Goal: Task Accomplishment & Management: Use online tool/utility

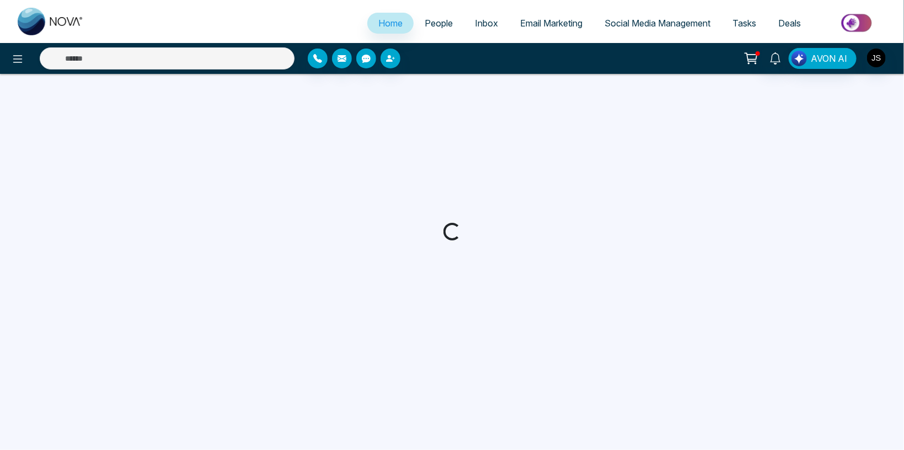
select select "*"
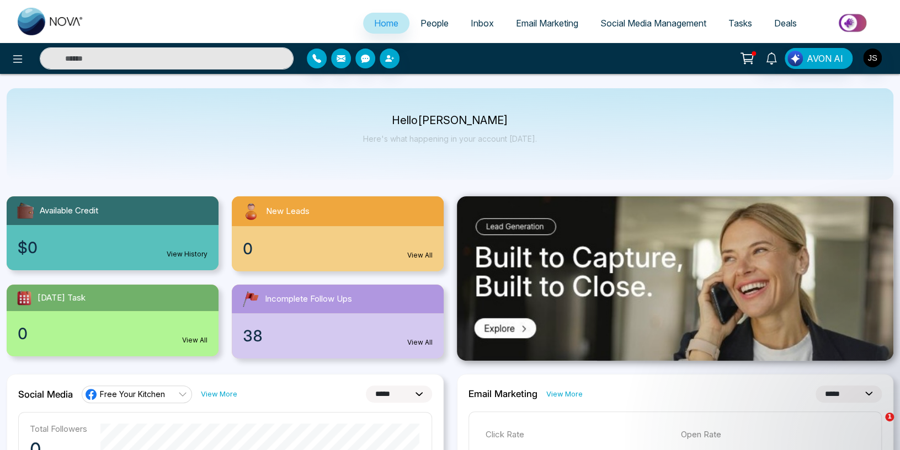
click at [647, 25] on span "Social Media Management" at bounding box center [653, 23] width 106 height 11
click at [663, 27] on span "Social Media Management" at bounding box center [653, 23] width 106 height 11
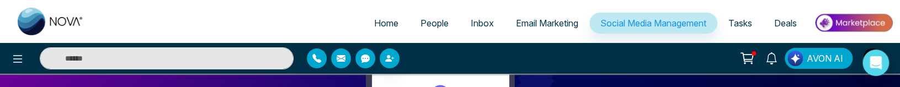
click at [541, 28] on span "Email Marketing" at bounding box center [547, 23] width 62 height 11
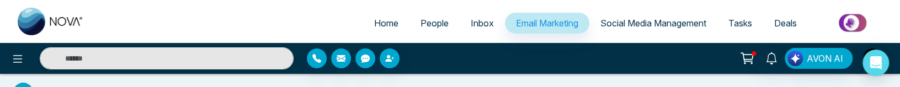
click at [628, 23] on span "Social Media Management" at bounding box center [653, 23] width 106 height 11
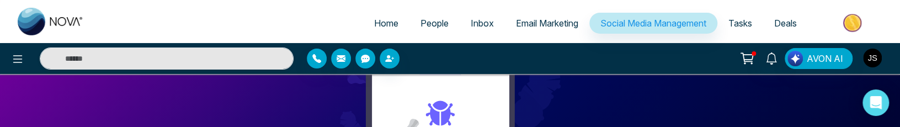
click at [873, 54] on img "button" at bounding box center [872, 58] width 19 height 19
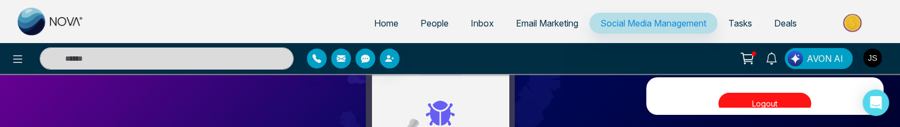
scroll to position [141, 0]
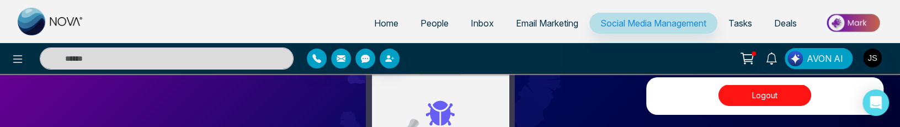
click at [759, 94] on button "Logout" at bounding box center [764, 95] width 93 height 22
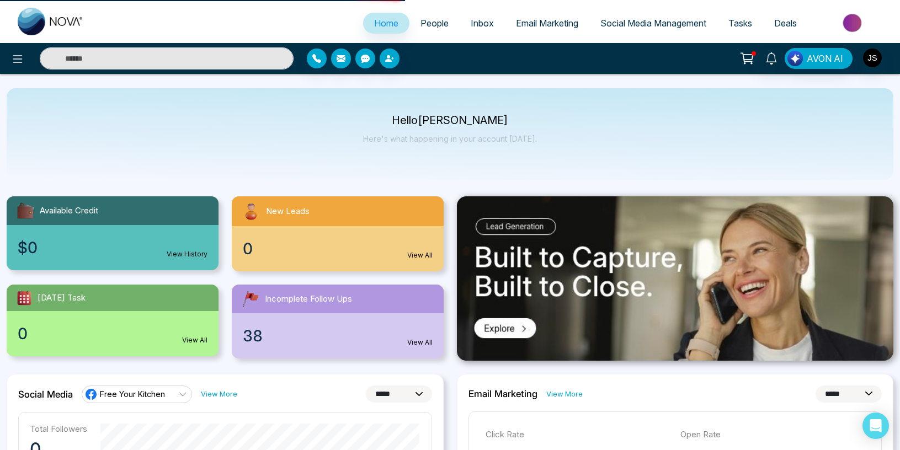
select select "*"
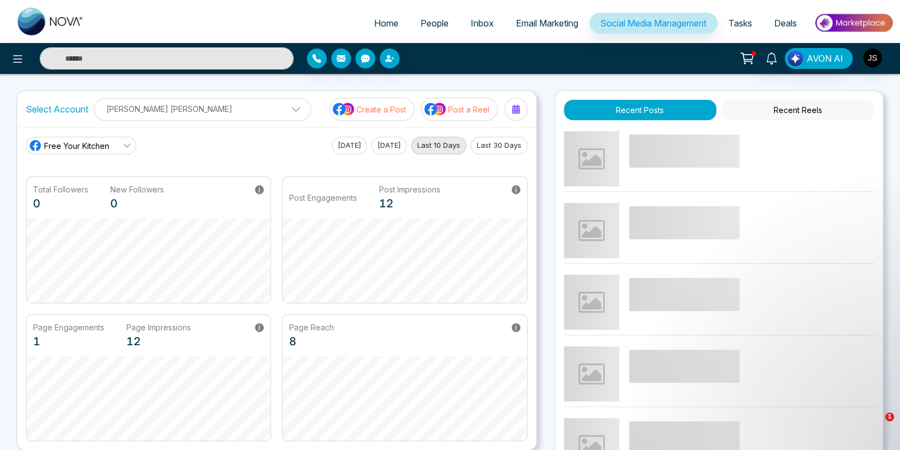
click at [456, 113] on p "Post a Reel" at bounding box center [468, 110] width 41 height 12
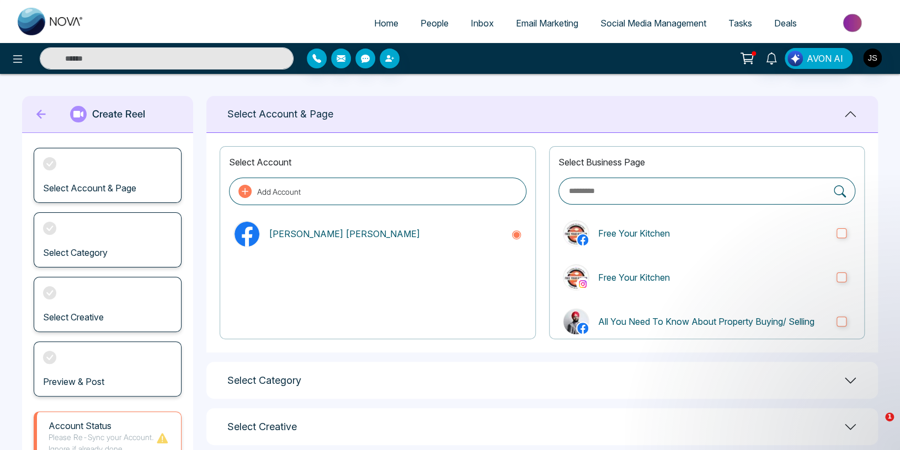
click at [36, 113] on icon at bounding box center [41, 114] width 17 height 22
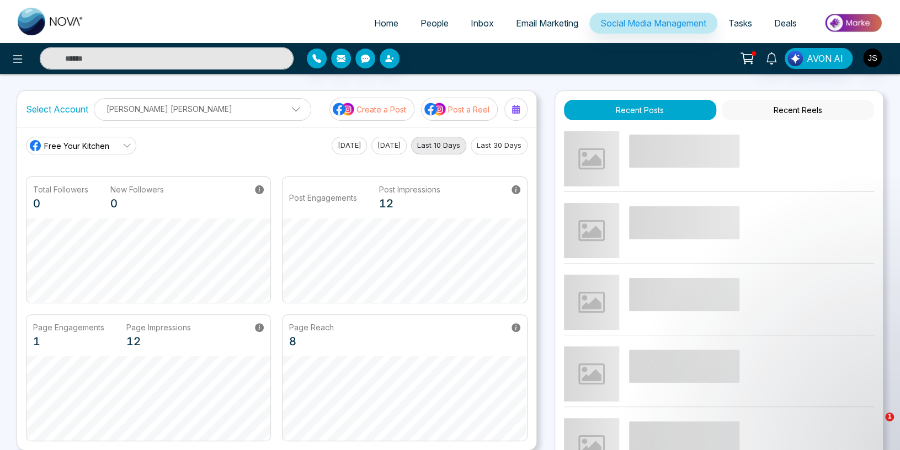
click at [360, 108] on p "Create a Post" at bounding box center [381, 110] width 50 height 12
click at [195, 103] on p "[PERSON_NAME] [PERSON_NAME]" at bounding box center [202, 109] width 203 height 18
click at [281, 103] on div "Select Account [PERSON_NAME] [PERSON_NAME] [PERSON_NAME] [PERSON_NAME] Add Soci…" at bounding box center [276, 109] width 519 height 36
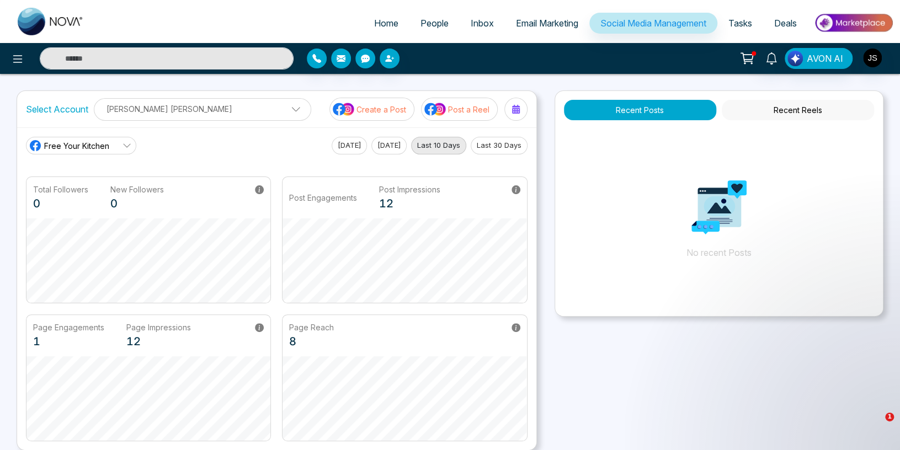
click at [378, 115] on button "Create a Post" at bounding box center [371, 109] width 85 height 23
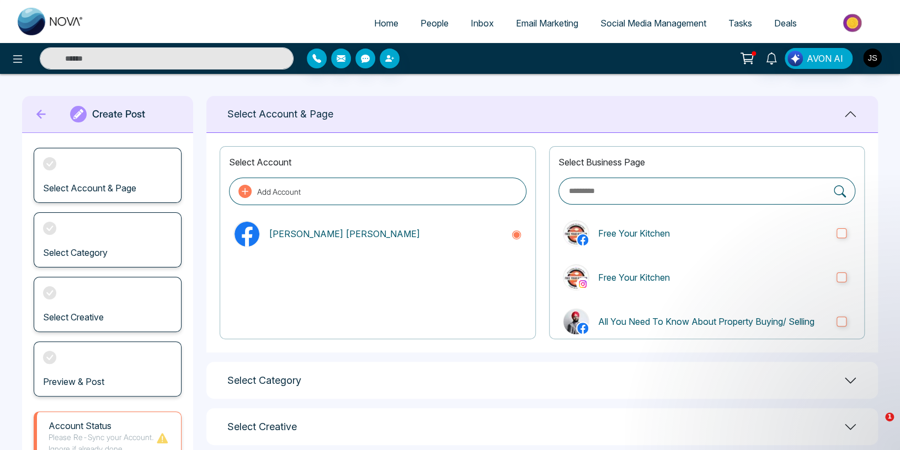
click at [40, 116] on icon at bounding box center [41, 114] width 17 height 22
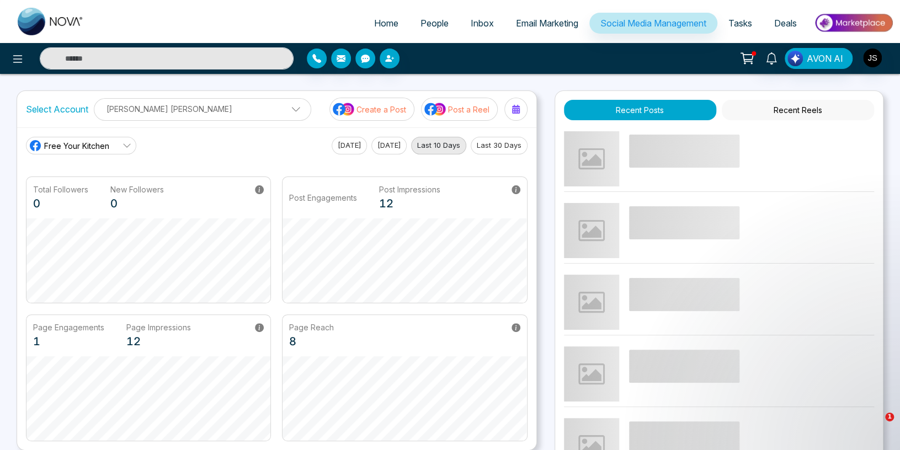
click at [464, 106] on p "Post a Reel" at bounding box center [468, 110] width 41 height 12
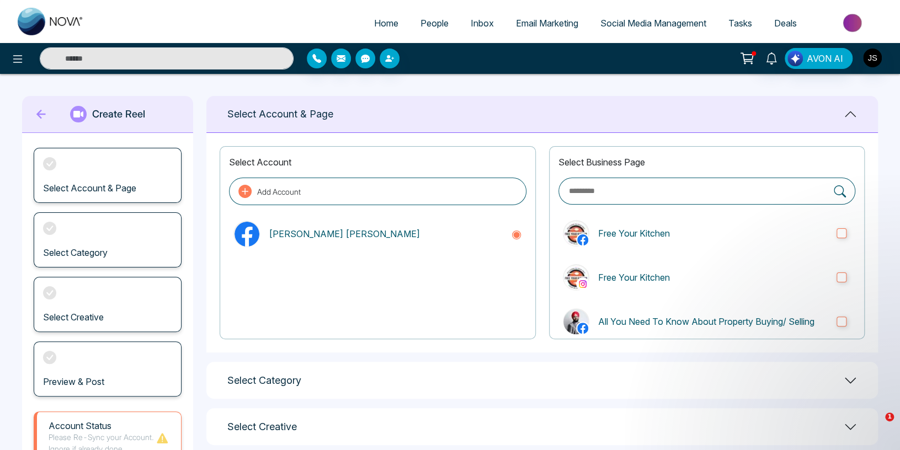
click at [41, 116] on icon at bounding box center [41, 114] width 17 height 22
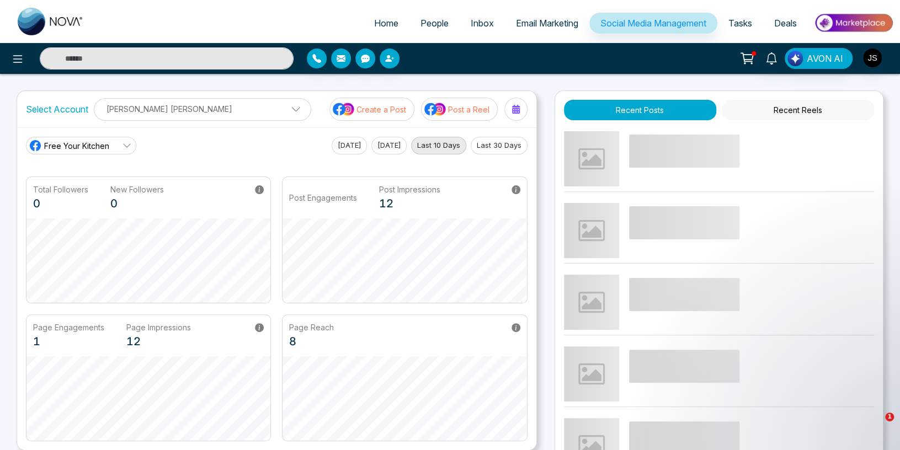
click at [370, 105] on p "Create a Post" at bounding box center [381, 110] width 50 height 12
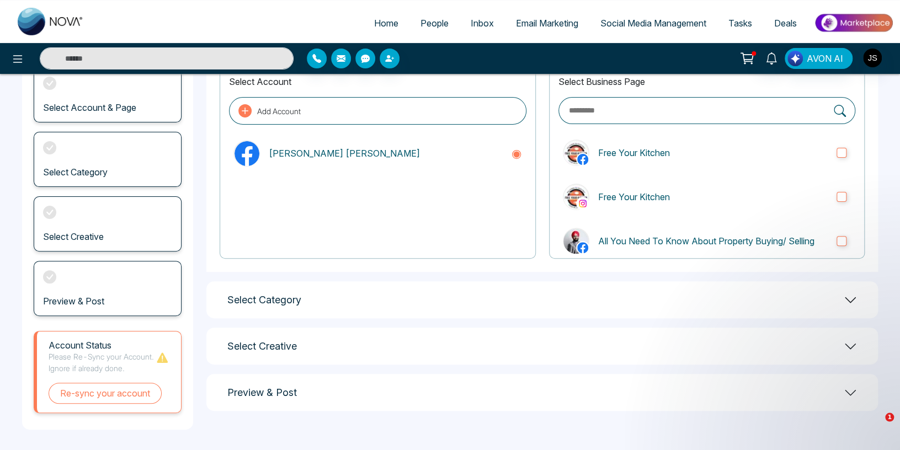
scroll to position [93, 0]
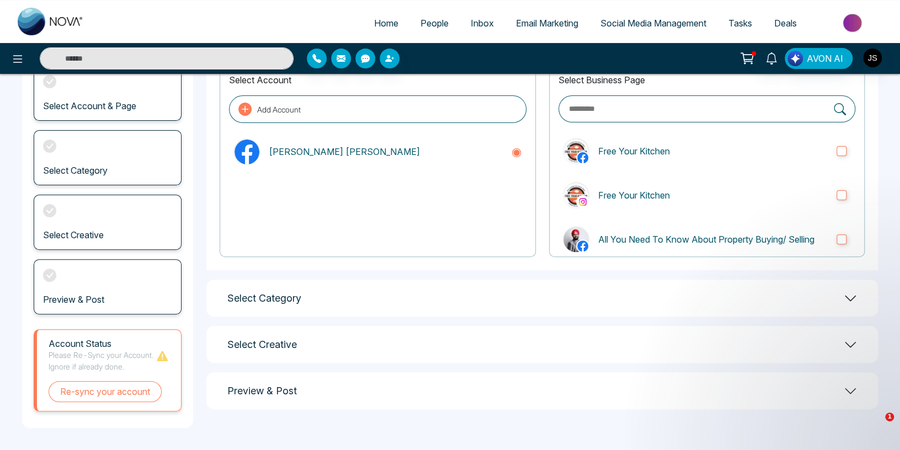
click at [326, 290] on div "Select Category" at bounding box center [541, 298] width 671 height 37
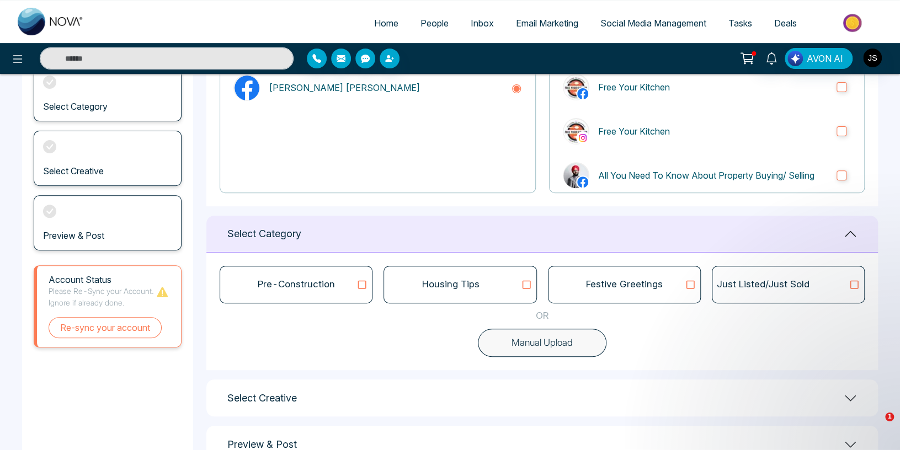
scroll to position [180, 0]
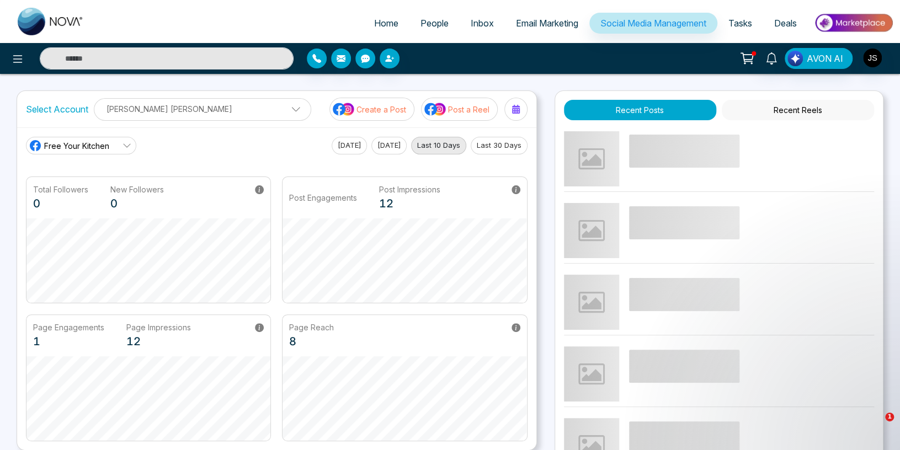
click at [442, 112] on img at bounding box center [435, 109] width 22 height 14
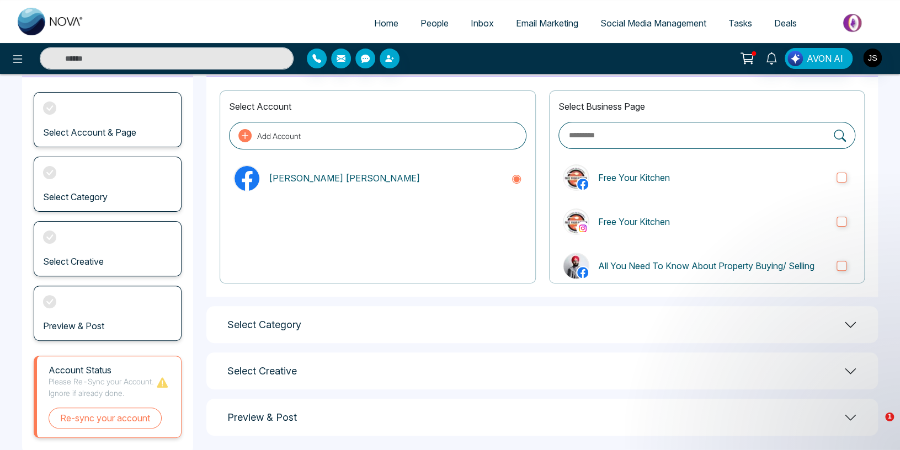
scroll to position [93, 0]
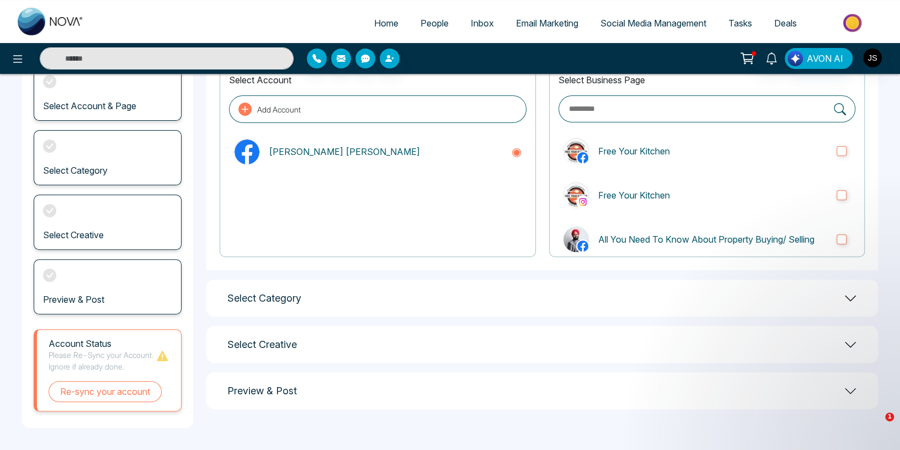
click at [380, 282] on div "Select Category" at bounding box center [541, 298] width 671 height 37
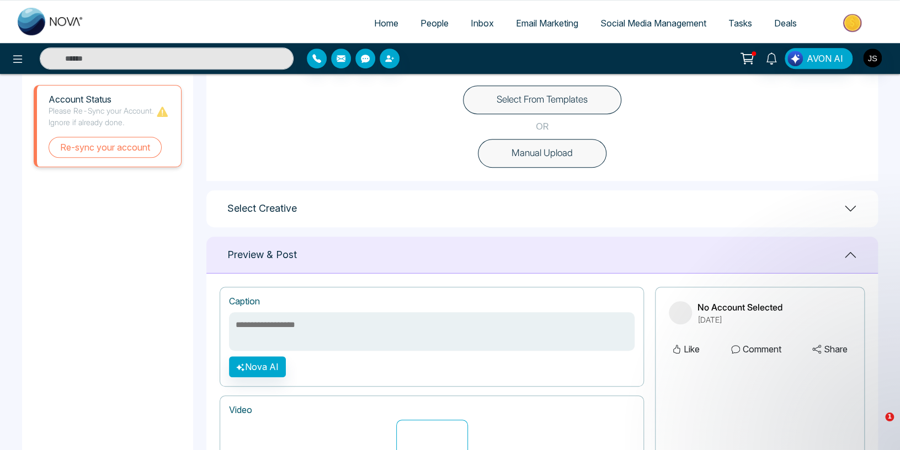
scroll to position [327, 0]
click at [515, 95] on button "Select From Templates" at bounding box center [542, 99] width 158 height 29
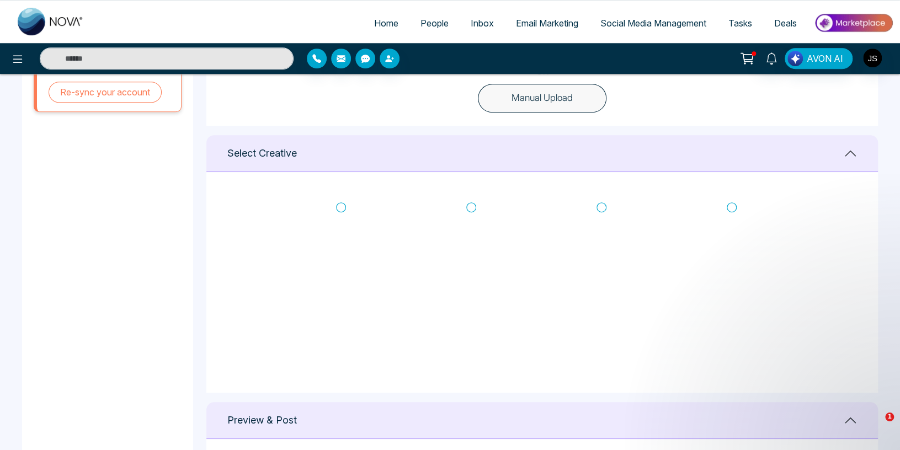
scroll to position [444, 0]
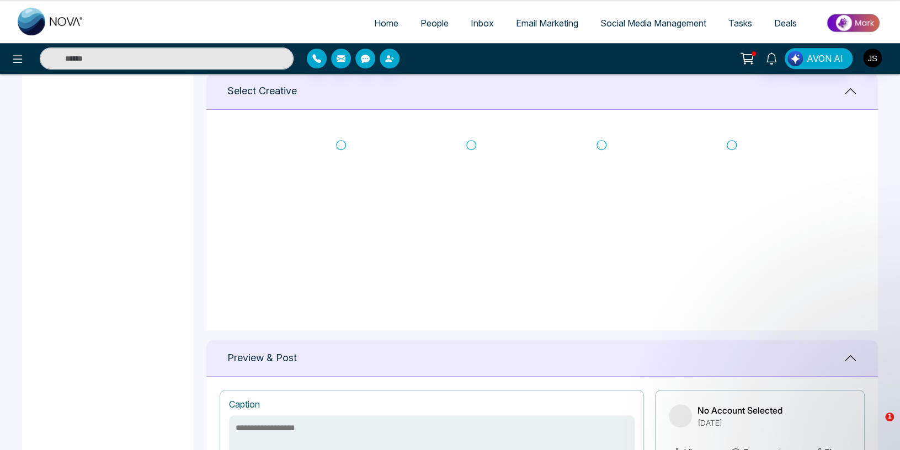
click at [341, 143] on icon at bounding box center [341, 145] width 10 height 11
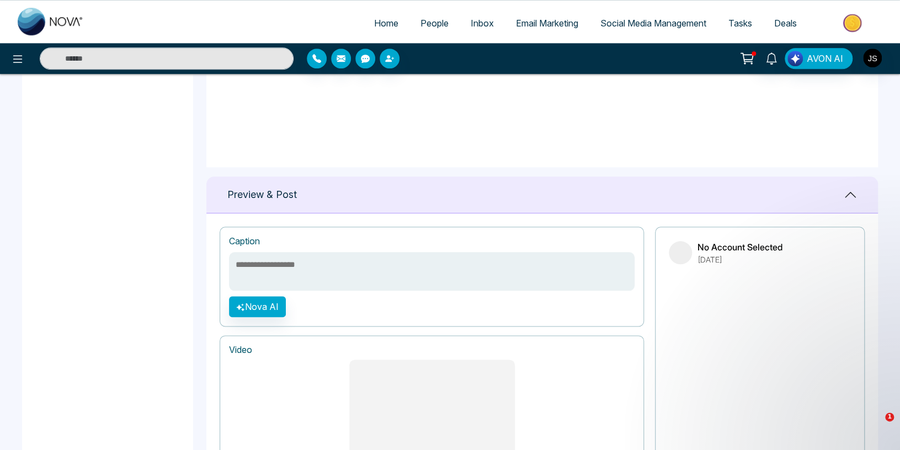
scroll to position [678, 0]
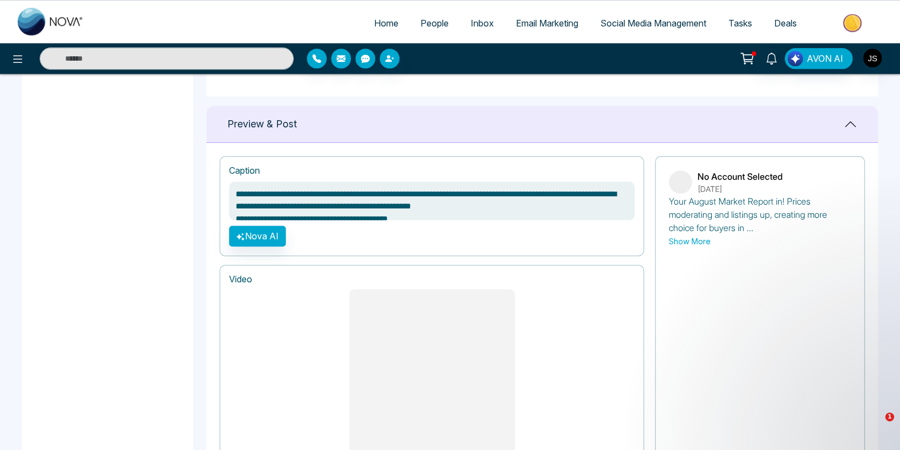
drag, startPoint x: 250, startPoint y: 194, endPoint x: 275, endPoint y: 194, distance: 25.4
click at [275, 194] on textarea "**********" at bounding box center [432, 201] width 406 height 39
type textarea "**********"
click at [621, 14] on ul "Home People Inbox Email Marketing Social Media Management Tasks Deals" at bounding box center [494, 24] width 798 height 30
click at [621, 17] on link "Social Media Management" at bounding box center [653, 23] width 128 height 21
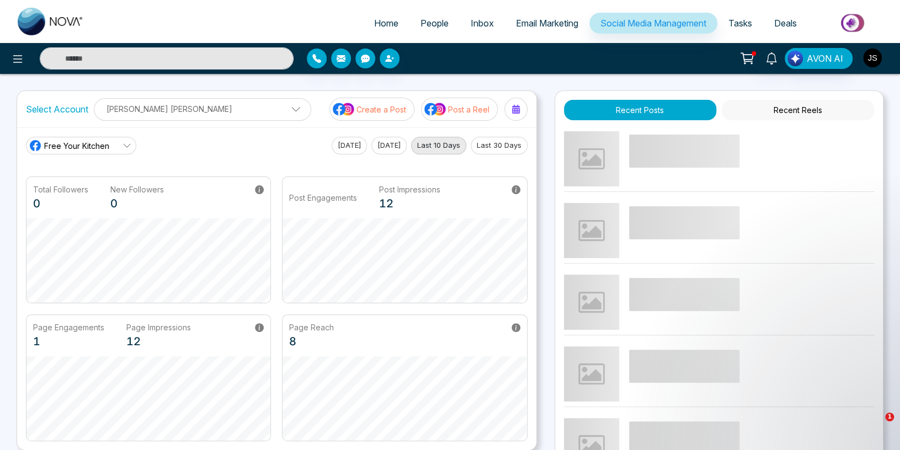
click at [874, 56] on img "button" at bounding box center [872, 58] width 19 height 19
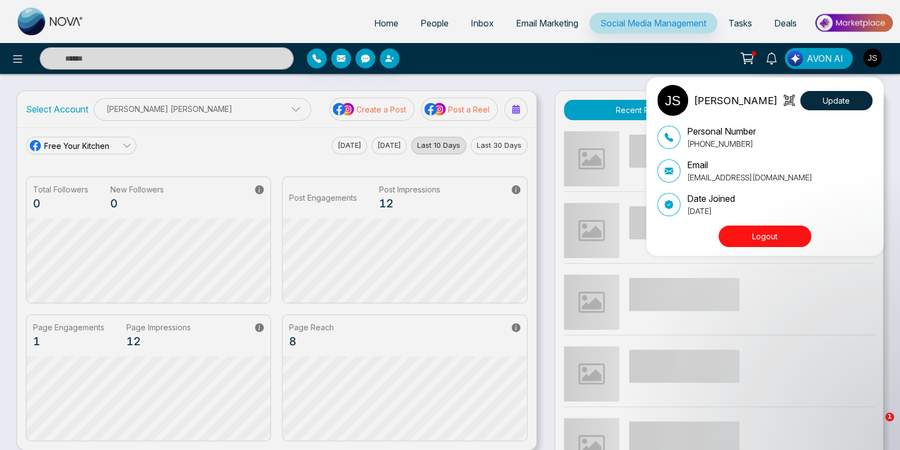
click at [770, 238] on button "Logout" at bounding box center [764, 237] width 93 height 22
